Goal: Information Seeking & Learning: Learn about a topic

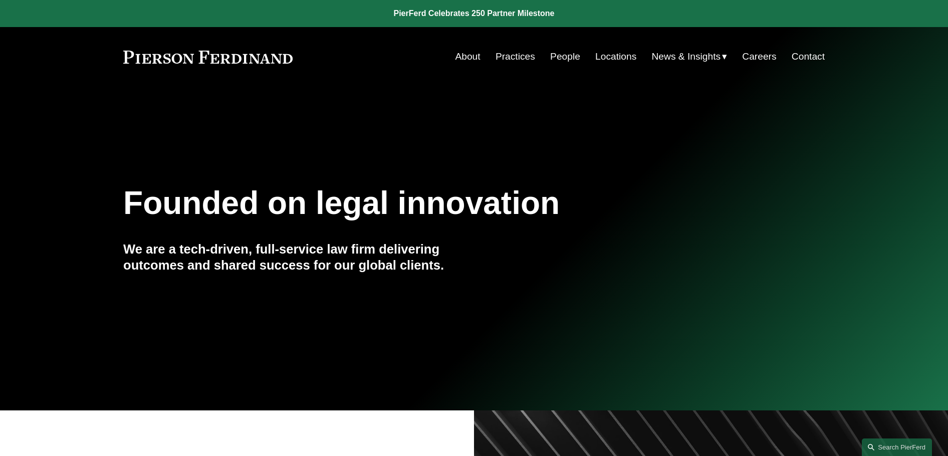
click at [503, 59] on link "Practices" at bounding box center [516, 56] width 40 height 19
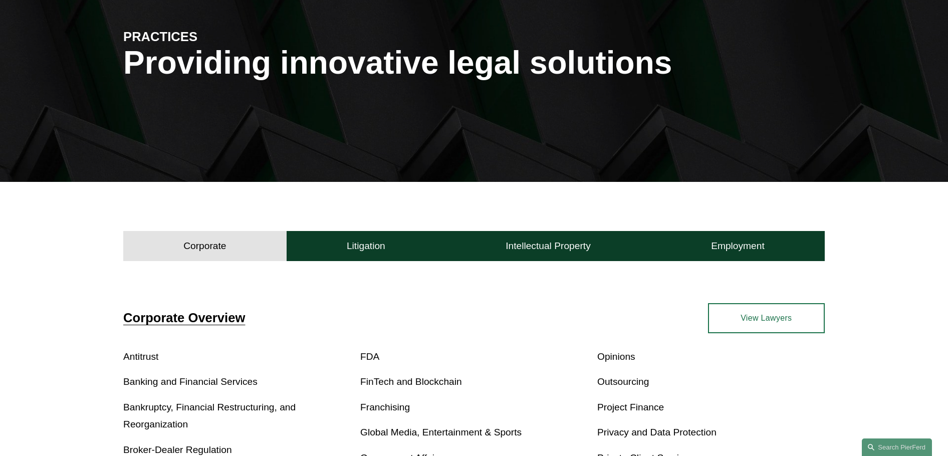
scroll to position [150, 0]
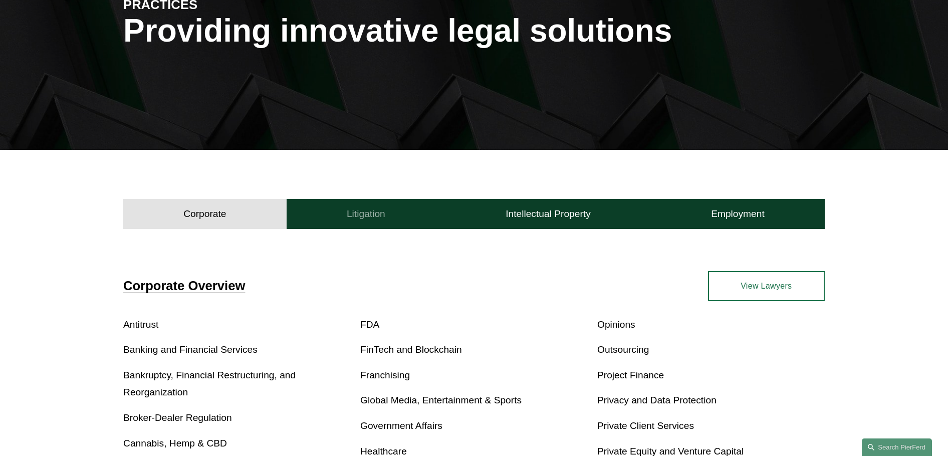
click at [372, 204] on button "Litigation" at bounding box center [366, 214] width 159 height 30
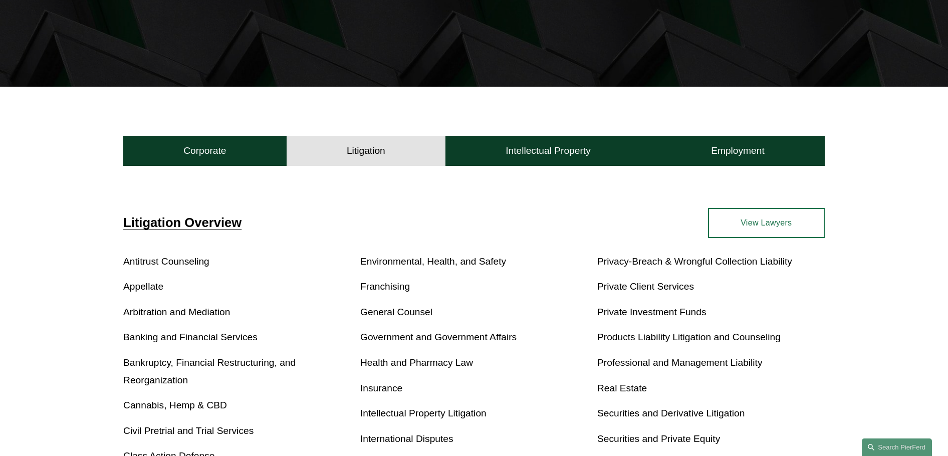
scroll to position [301, 0]
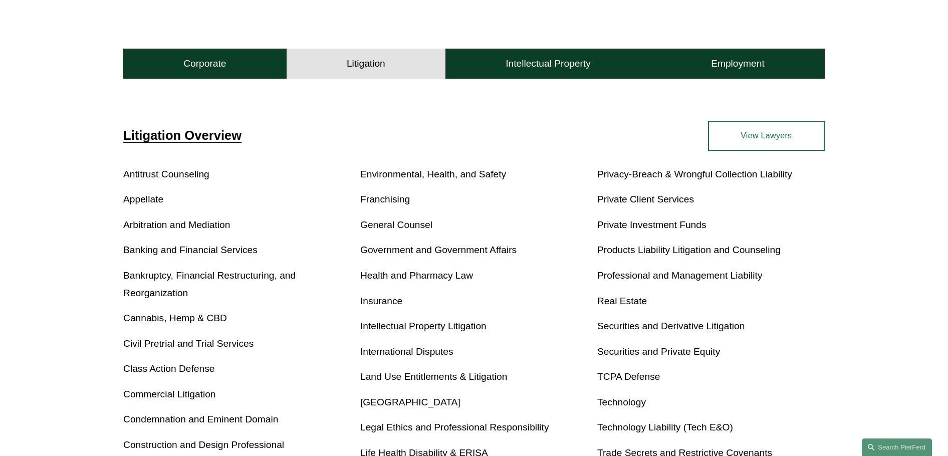
click at [382, 302] on link "Insurance" at bounding box center [381, 301] width 42 height 11
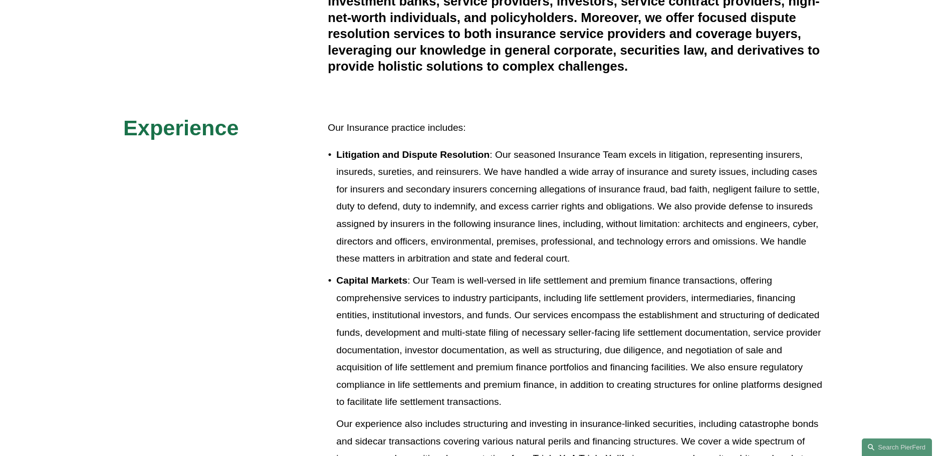
scroll to position [651, 0]
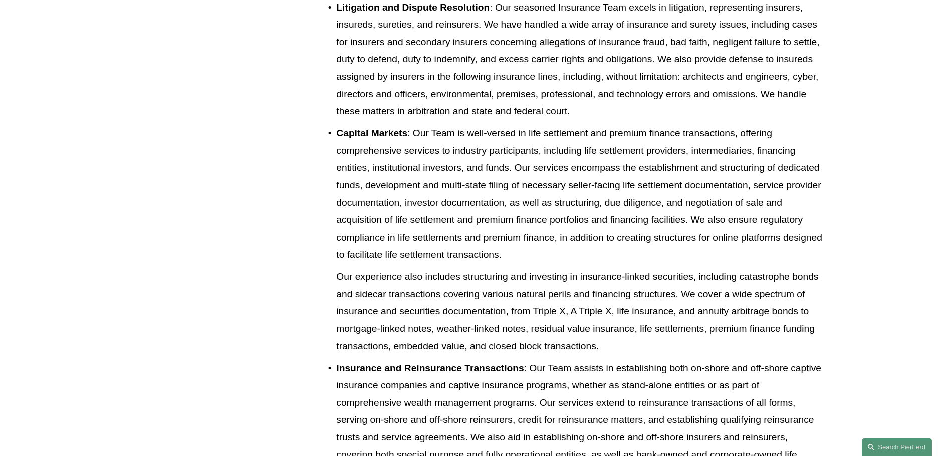
click at [463, 212] on p "Capital Markets : Our Team is well-versed in life settlement and premium financ…" at bounding box center [580, 194] width 489 height 139
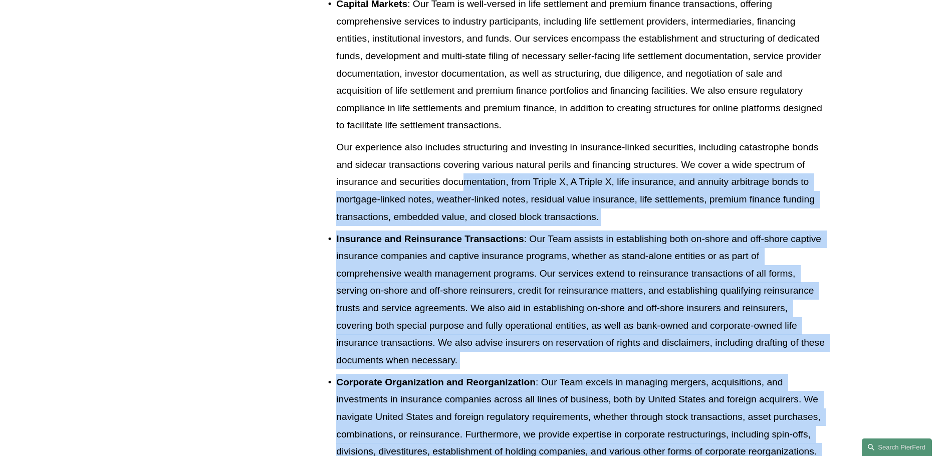
scroll to position [763, 0]
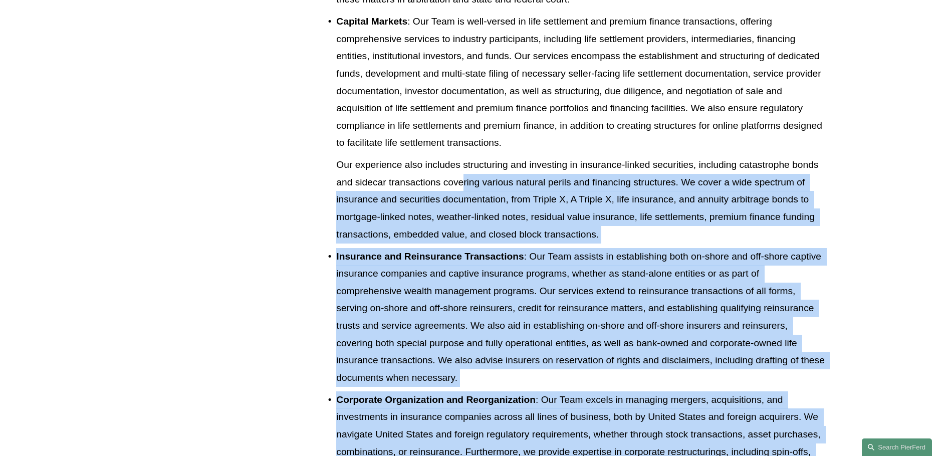
drag, startPoint x: 581, startPoint y: 375, endPoint x: 462, endPoint y: 189, distance: 220.6
click at [462, 189] on ul "Litigation and Dispute Resolution : Our seasoned Insurance Team excels in litig…" at bounding box center [576, 274] width 497 height 774
click at [634, 218] on p "Our experience also includes structuring and investing in insurance-linked secu…" at bounding box center [580, 199] width 489 height 87
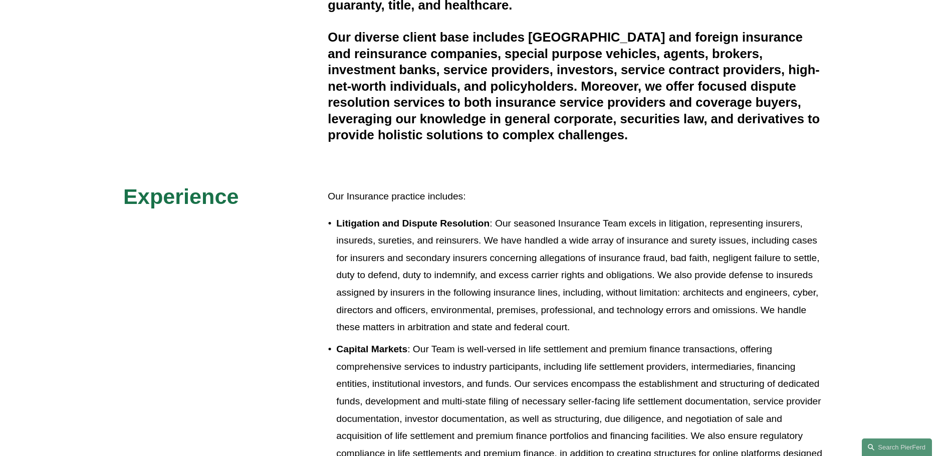
scroll to position [563, 0]
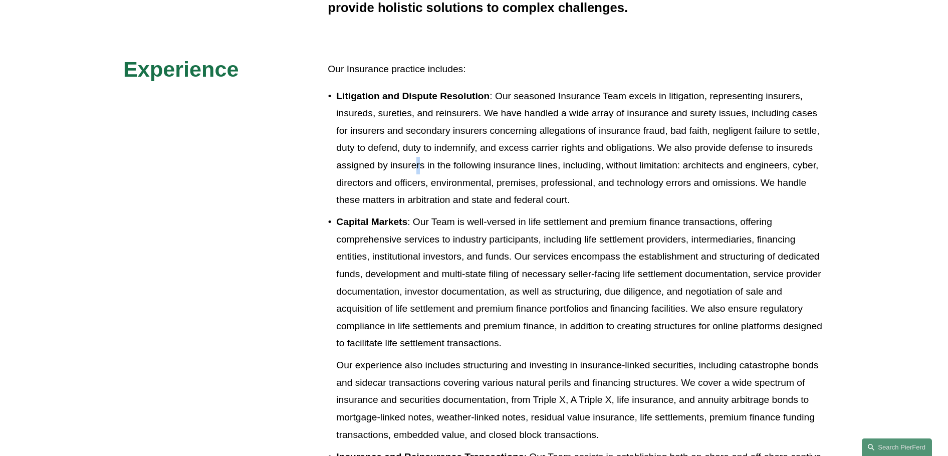
click at [419, 158] on p "Litigation and Dispute Resolution : Our seasoned Insurance Team excels in litig…" at bounding box center [580, 148] width 489 height 121
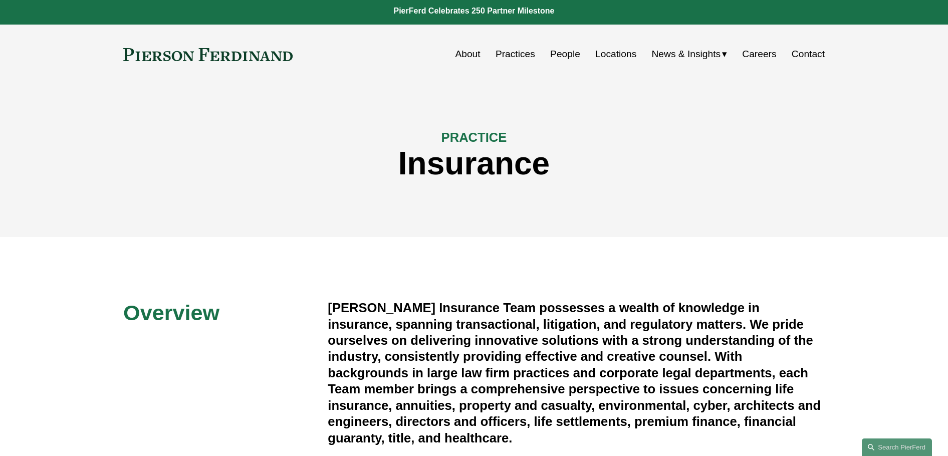
scroll to position [0, 0]
